Goal: Transaction & Acquisition: Download file/media

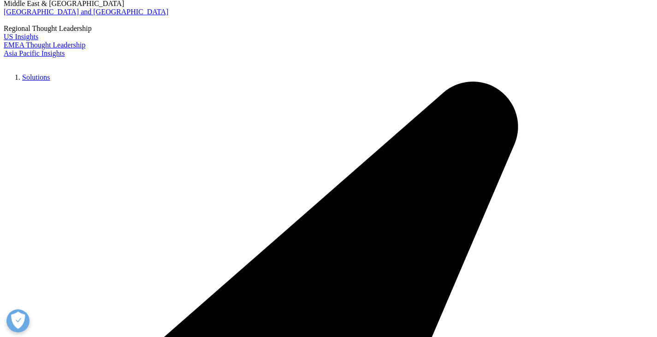
scroll to position [113, 0]
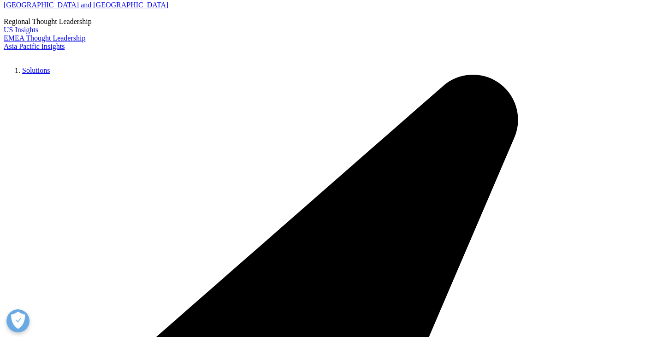
type input "AI"
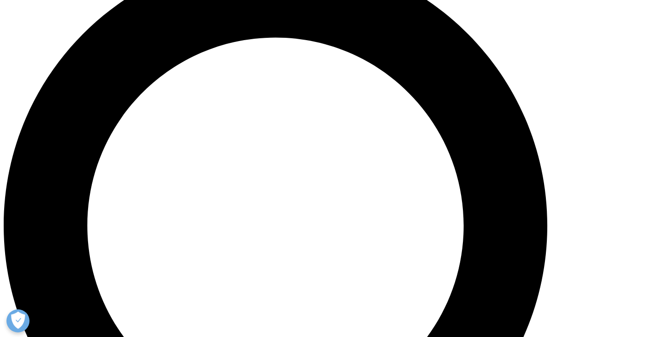
scroll to position [711, 0]
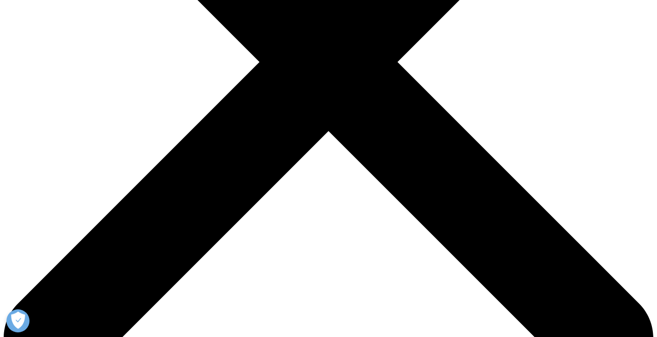
scroll to position [276, 0]
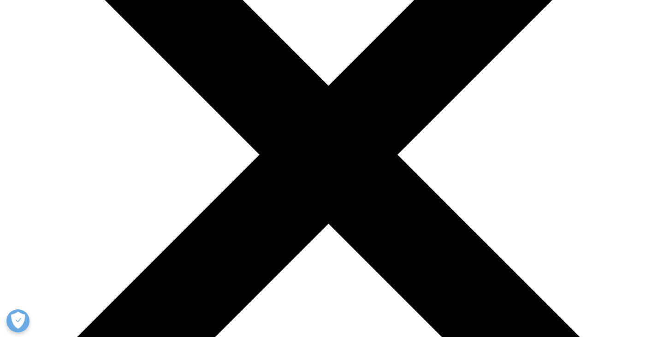
scroll to position [184, 0]
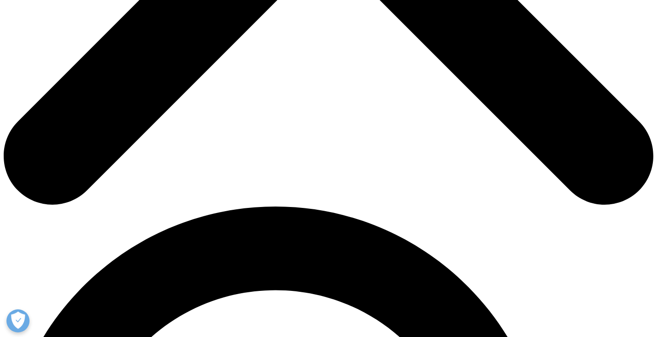
scroll to position [460, 0]
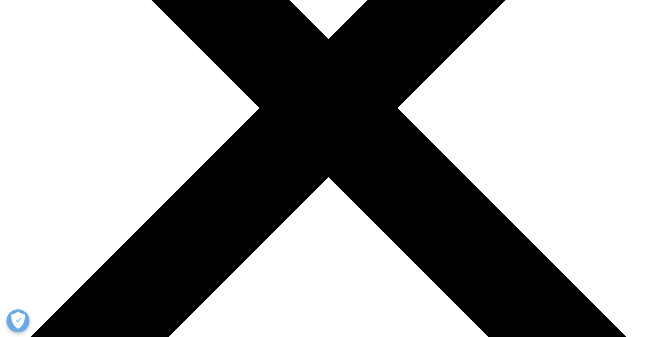
scroll to position [230, 0]
